Goal: Browse casually: Explore the website without a specific task or goal

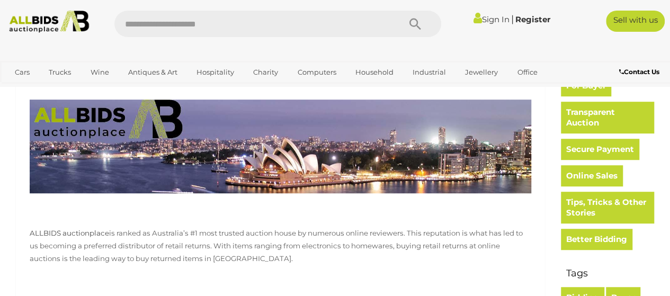
scroll to position [259, 0]
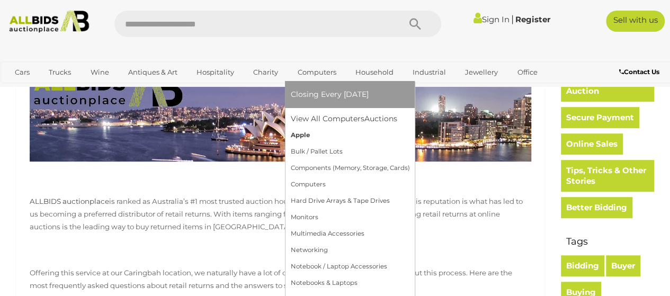
click at [295, 134] on link "Apple" at bounding box center [349, 135] width 119 height 16
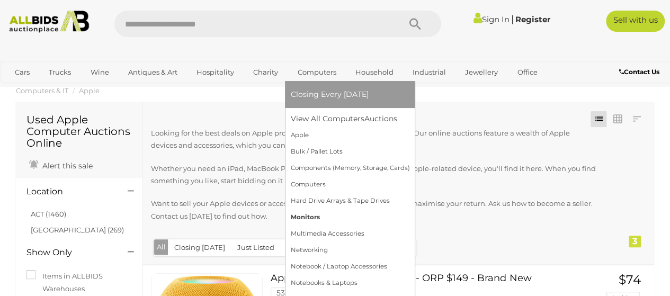
scroll to position [21, 0]
click at [344, 279] on link "Notebooks & Laptops" at bounding box center [349, 283] width 119 height 16
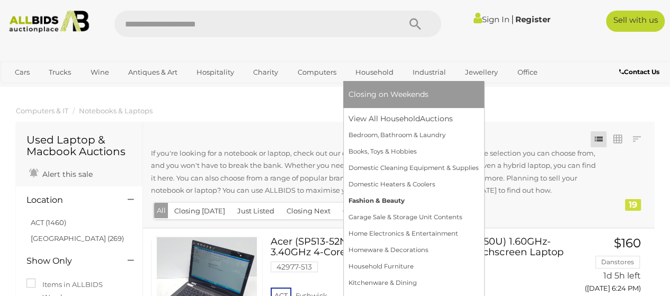
click at [375, 201] on link "Fashion & Beauty" at bounding box center [413, 201] width 130 height 16
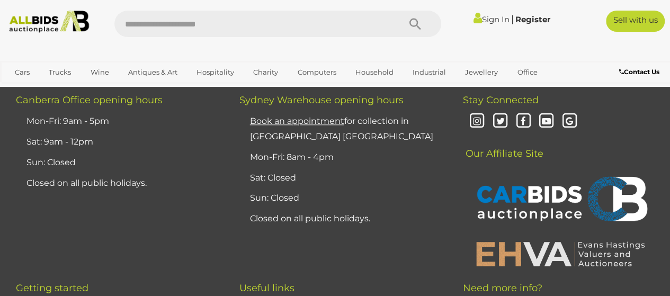
scroll to position [8286, 0]
